Goal: Task Accomplishment & Management: Manage account settings

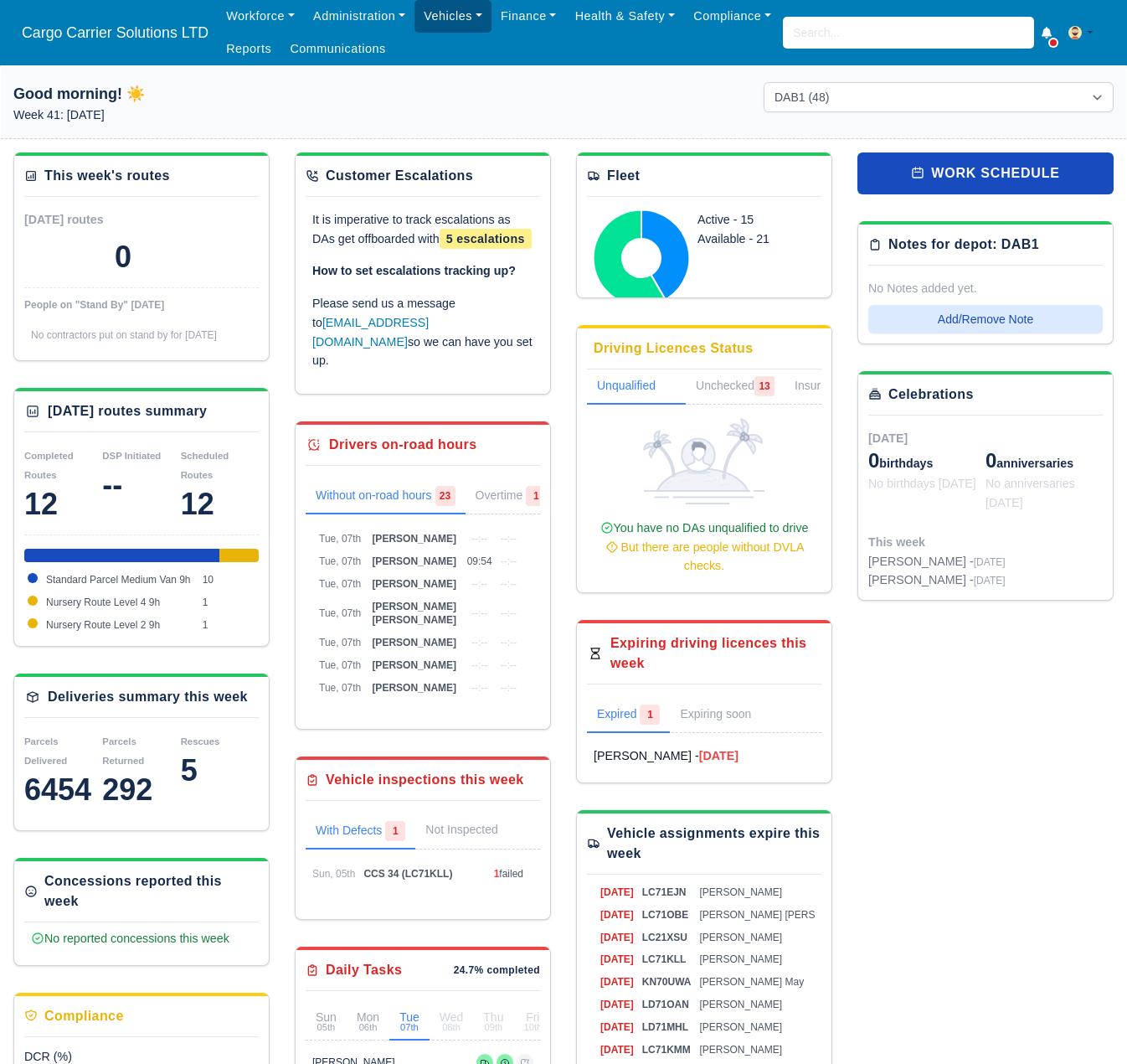
click at [440, 18] on link "Vehicles" at bounding box center [453, 17] width 77 height 33
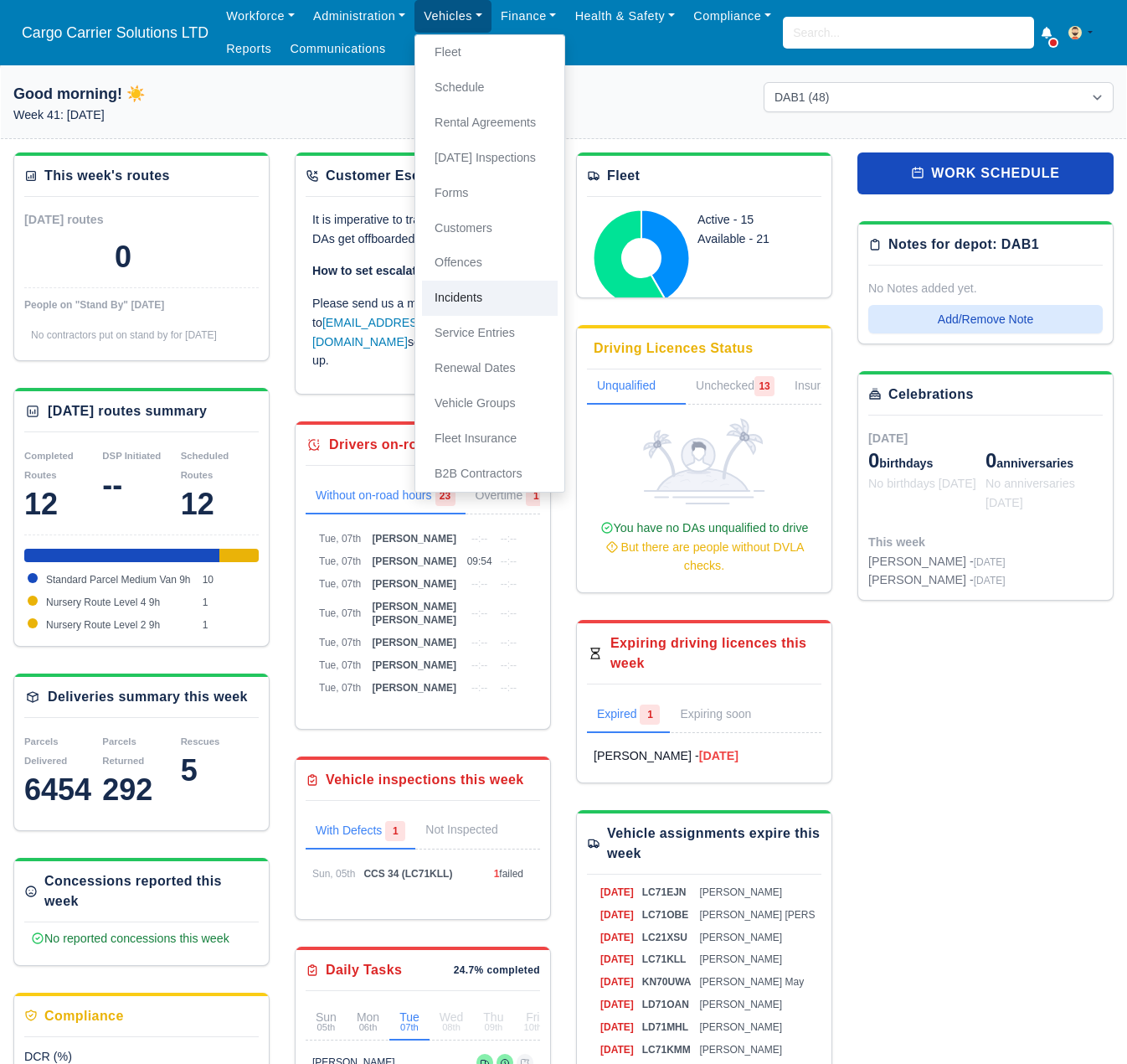
click at [486, 293] on link "Incidents" at bounding box center [490, 298] width 136 height 35
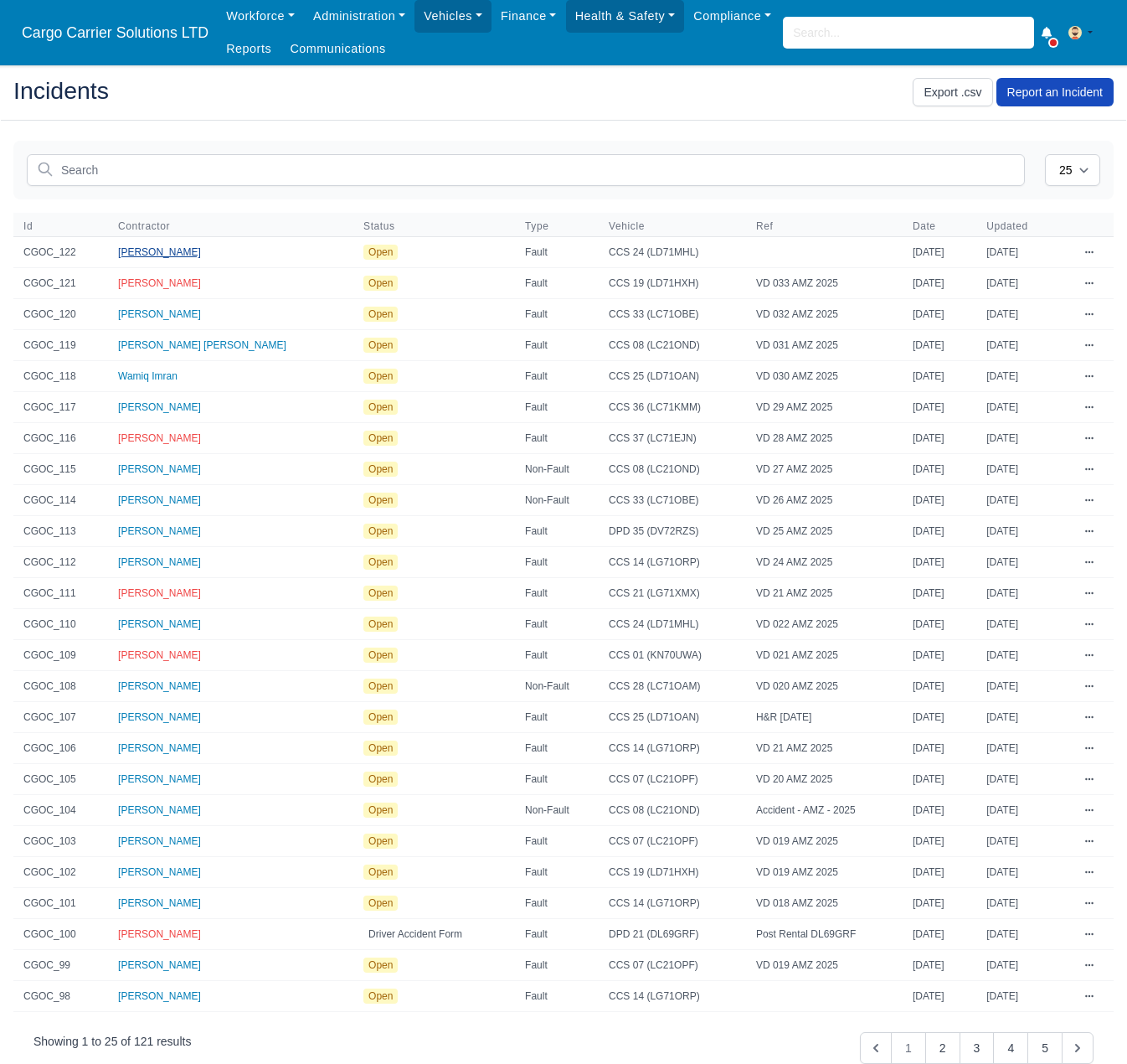
click at [146, 252] on span "[PERSON_NAME]" at bounding box center [159, 252] width 83 height 12
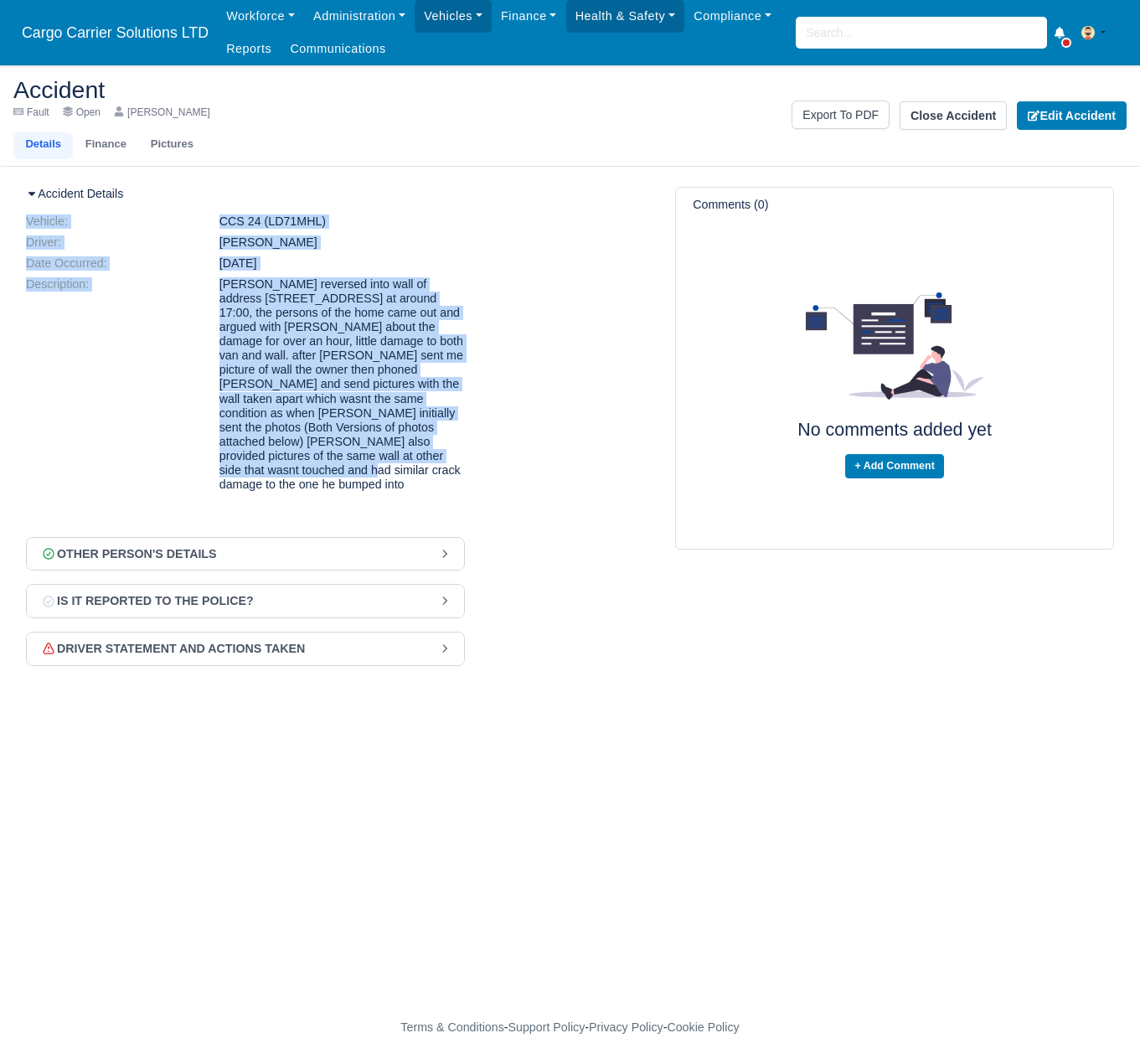
drag, startPoint x: 293, startPoint y: 474, endPoint x: 12, endPoint y: 228, distance: 373.5
click at [12, 228] on main "Accident Fault Open [PERSON_NAME] Details Finance Pictures Export To PDF Close …" at bounding box center [570, 538] width 1140 height 906
copy dl "Vehicle: CCS 24 (LD71MHL) Driver: [PERSON_NAME] Date Occurred: [DATE] Descripti…"
click at [104, 148] on link "Finance" at bounding box center [105, 145] width 65 height 27
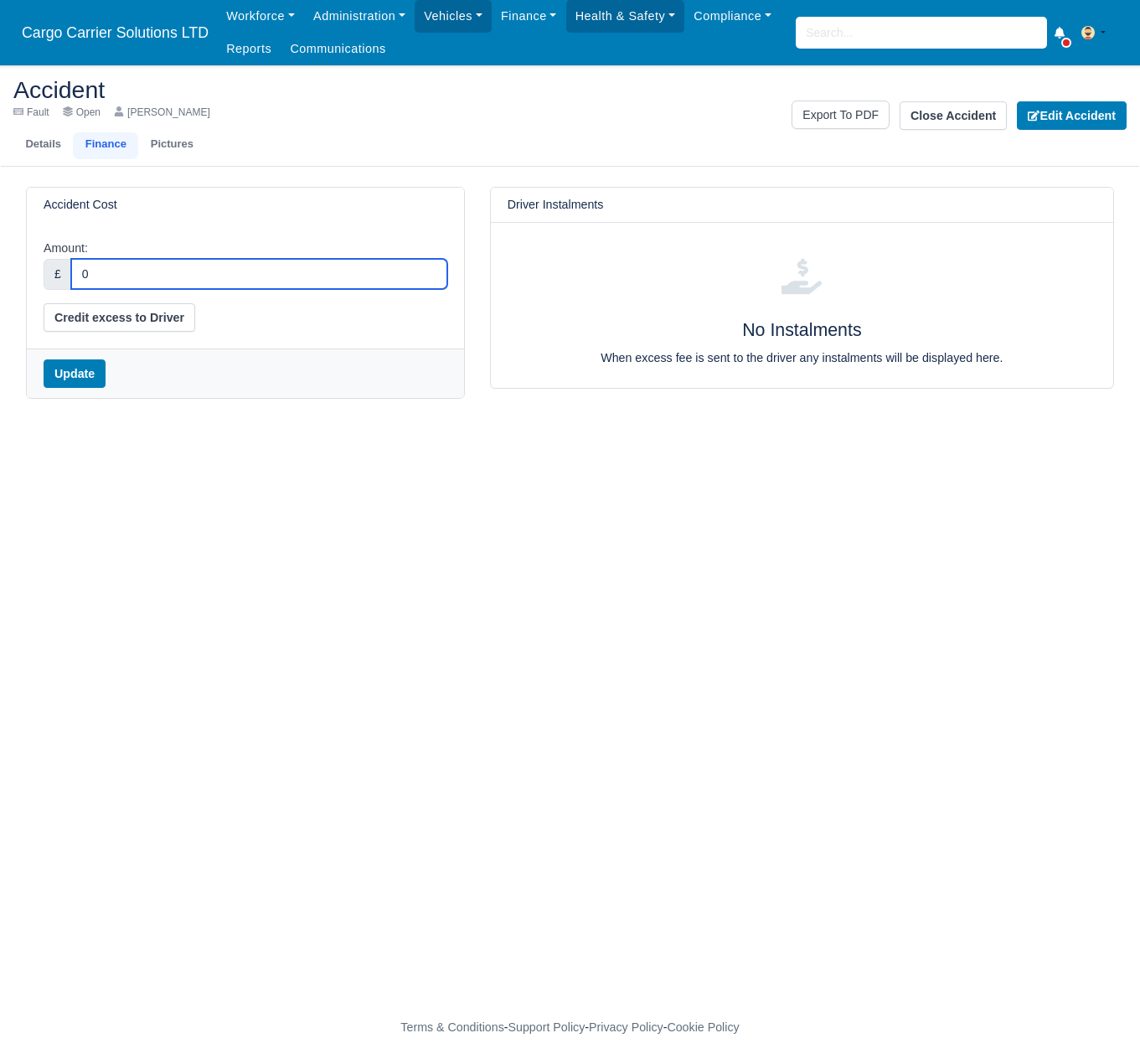
click at [110, 263] on input "0" at bounding box center [258, 274] width 376 height 30
type input "75.00"
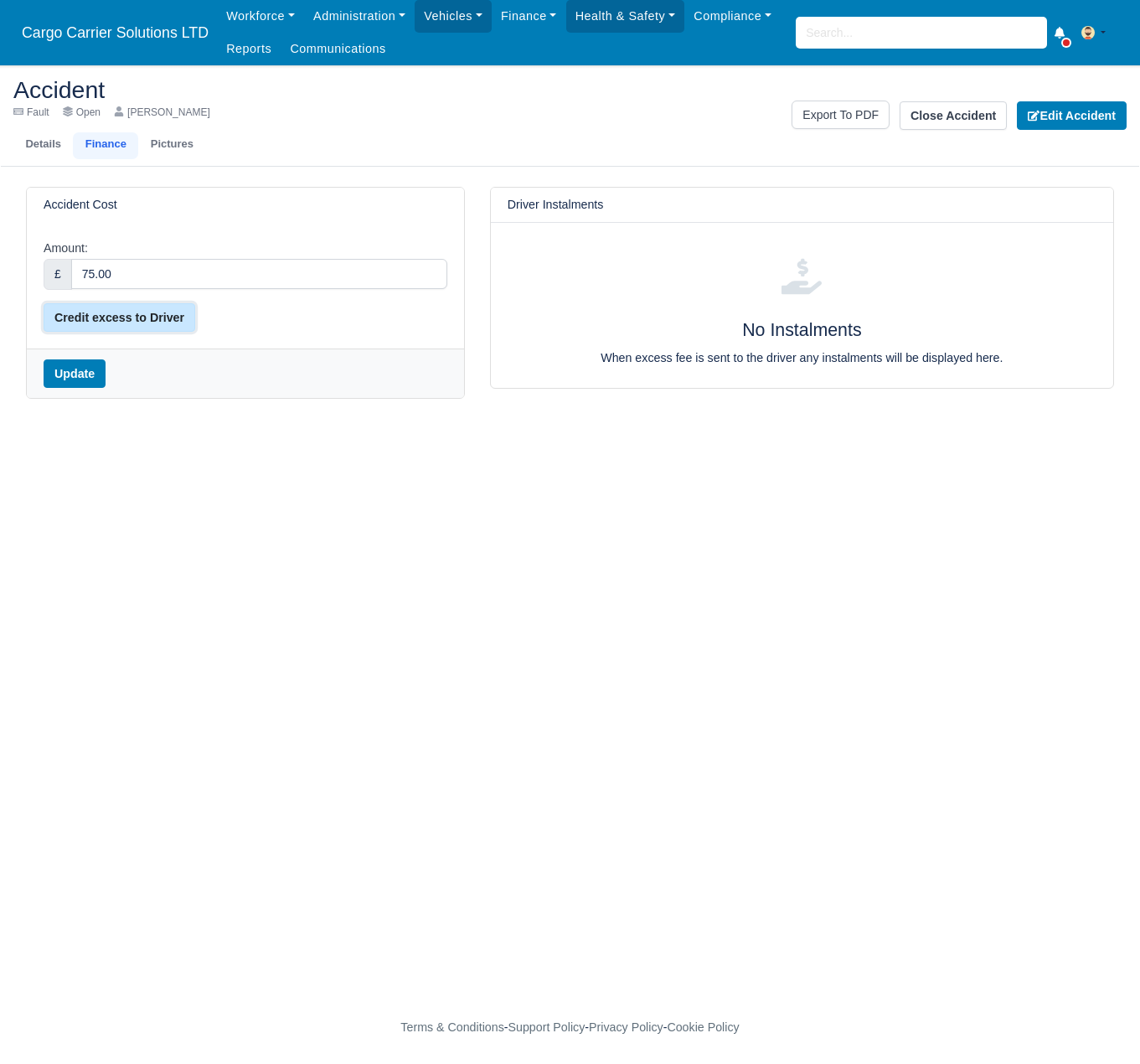
drag, startPoint x: 116, startPoint y: 317, endPoint x: 145, endPoint y: 189, distance: 131.2
click at [144, 193] on div "Accident Cost Amount: £ 75.00 Credit excess to Driver Update" at bounding box center [245, 292] width 439 height 212
click at [158, 149] on link "Pictures" at bounding box center [171, 145] width 67 height 27
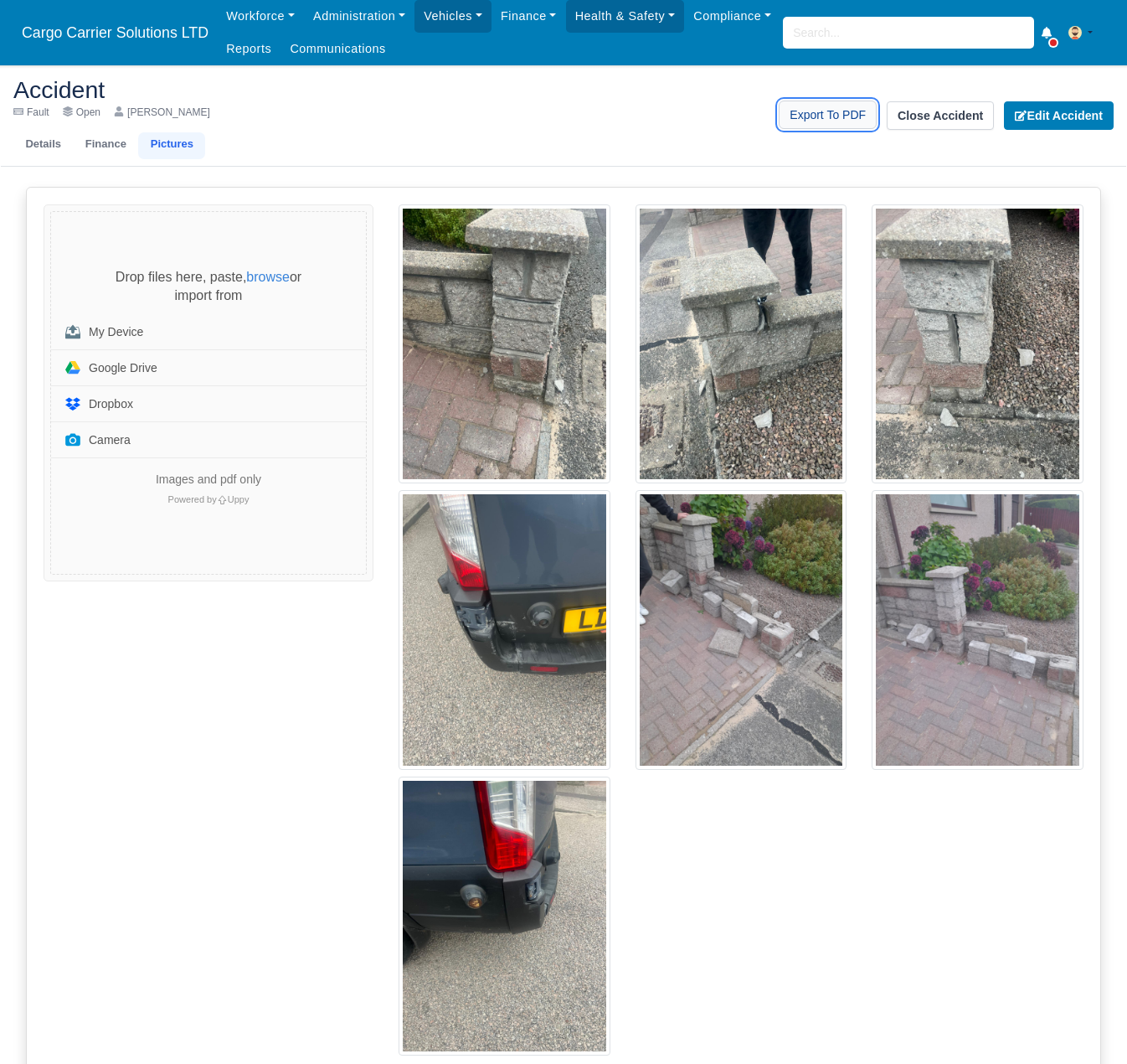
click at [841, 120] on link "Export To PDF" at bounding box center [827, 114] width 98 height 29
